Goal: Task Accomplishment & Management: Complete application form

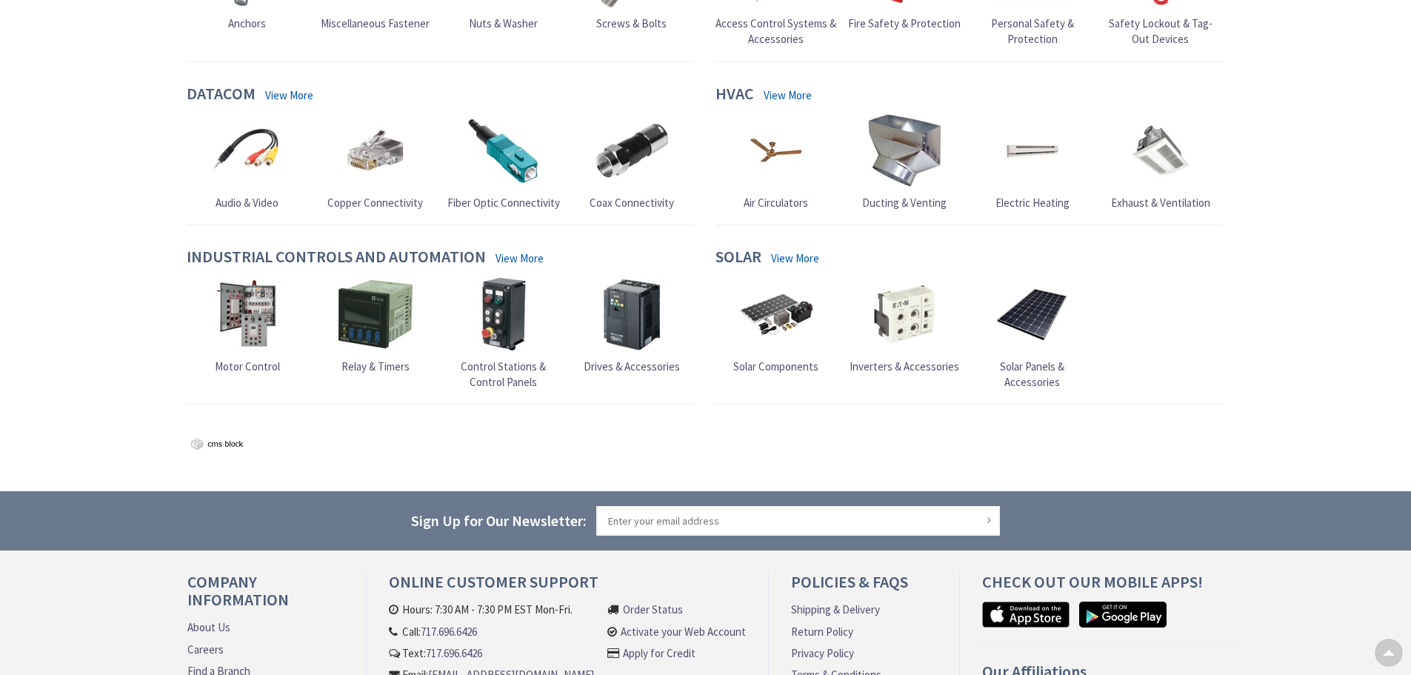
scroll to position [1384, 0]
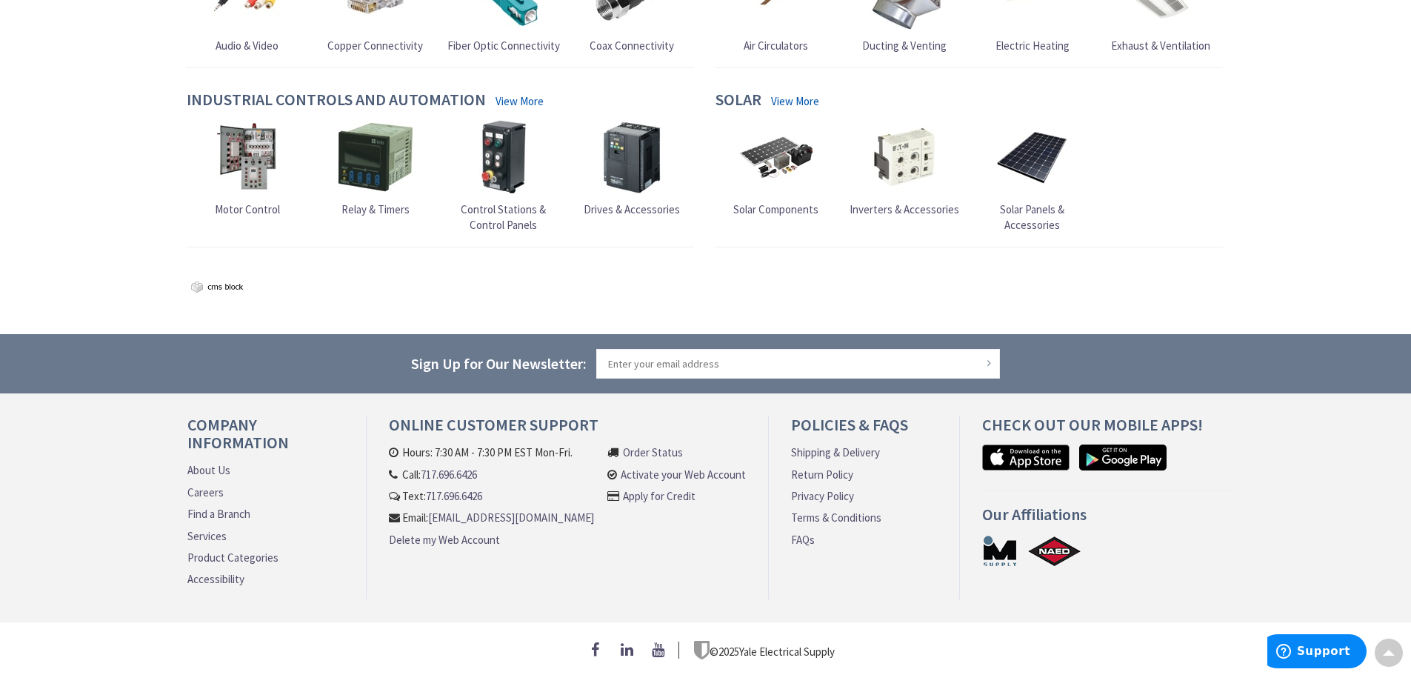
click at [659, 488] on link "Apply for Credit" at bounding box center [659, 496] width 73 height 16
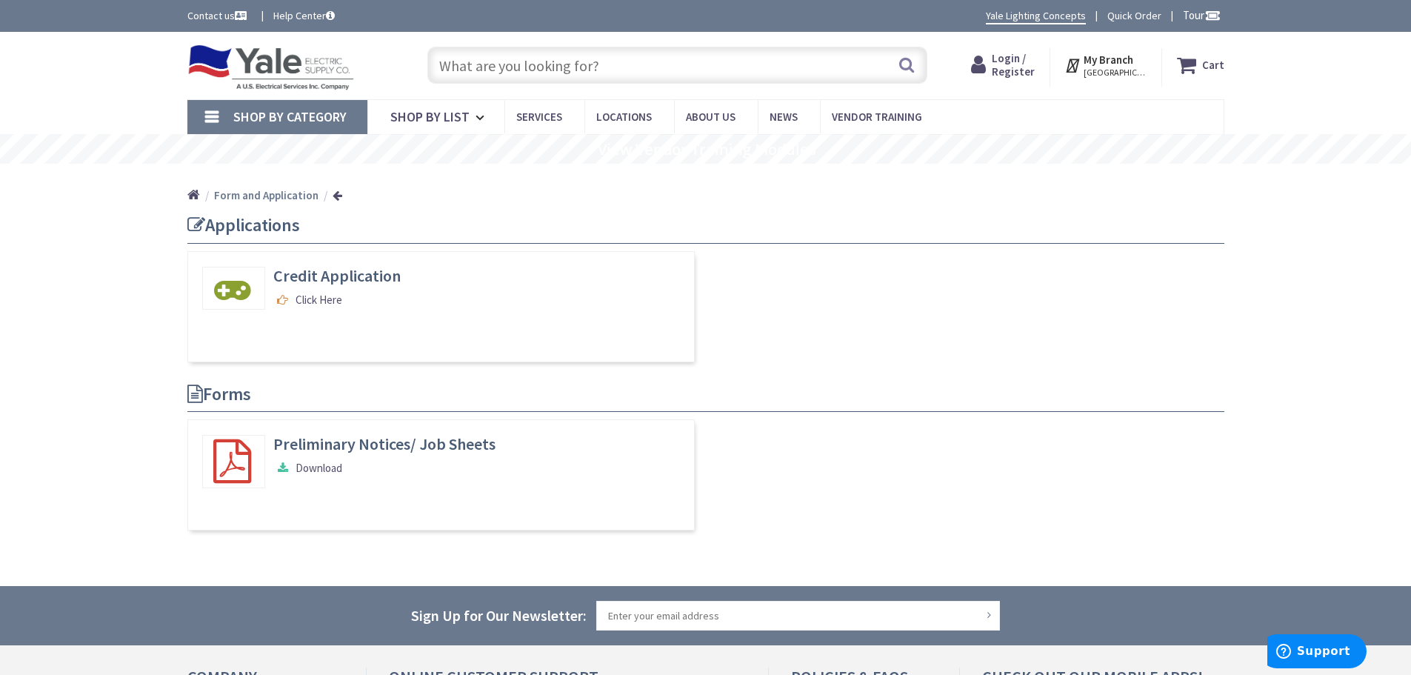
click at [321, 299] on link "Click Here" at bounding box center [307, 300] width 69 height 16
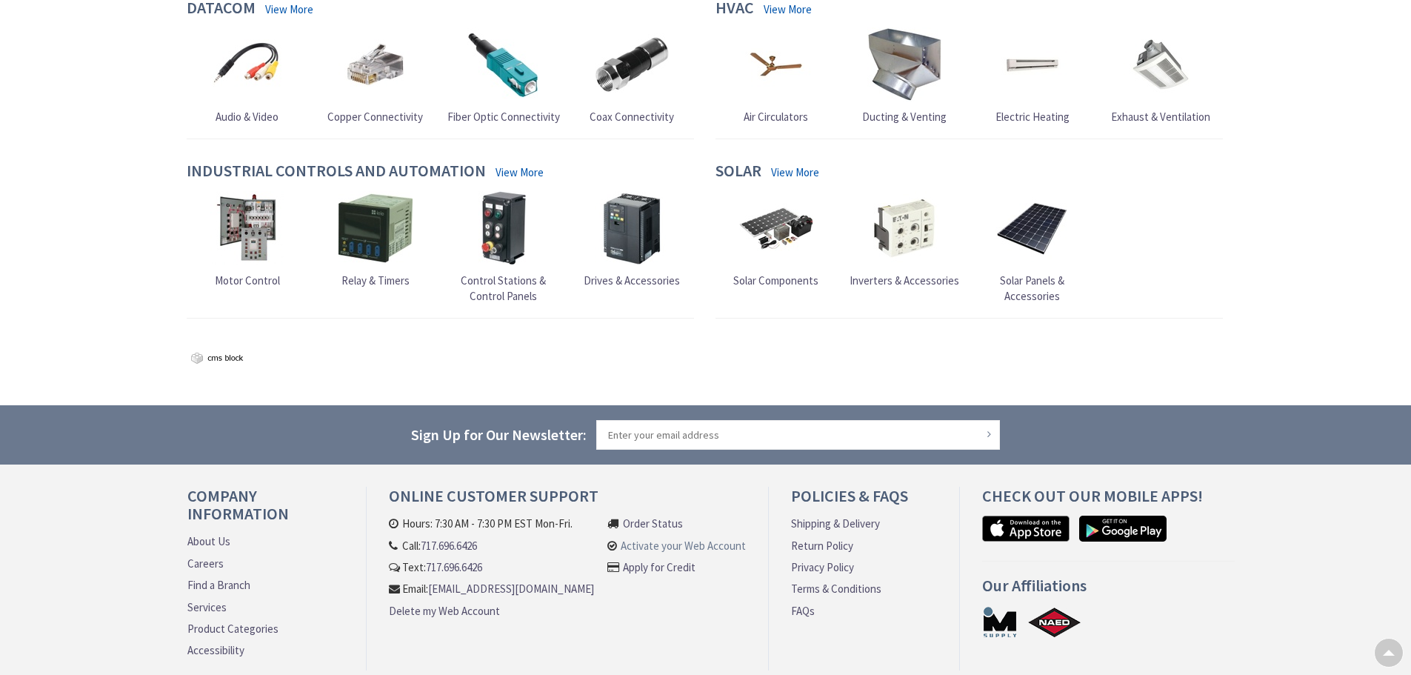
scroll to position [1384, 0]
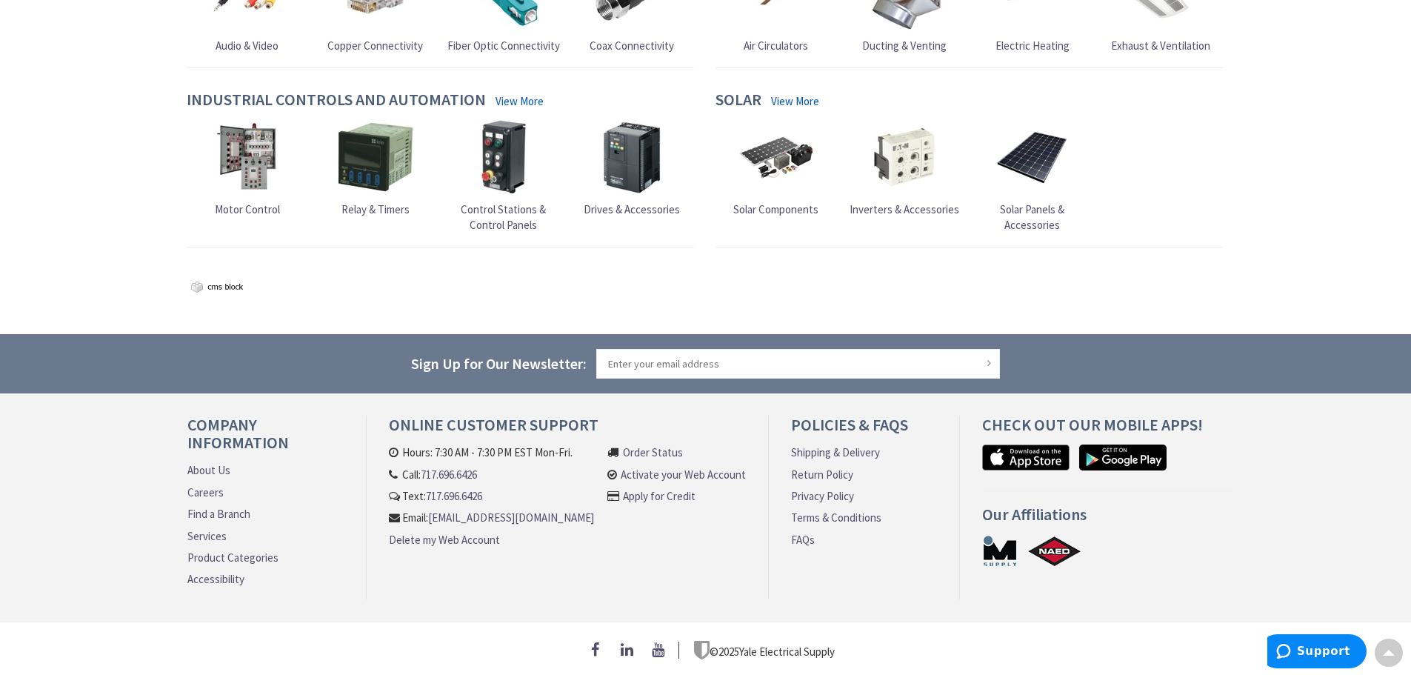
click at [630, 488] on link "Apply for Credit" at bounding box center [659, 496] width 73 height 16
